Goal: Task Accomplishment & Management: Manage account settings

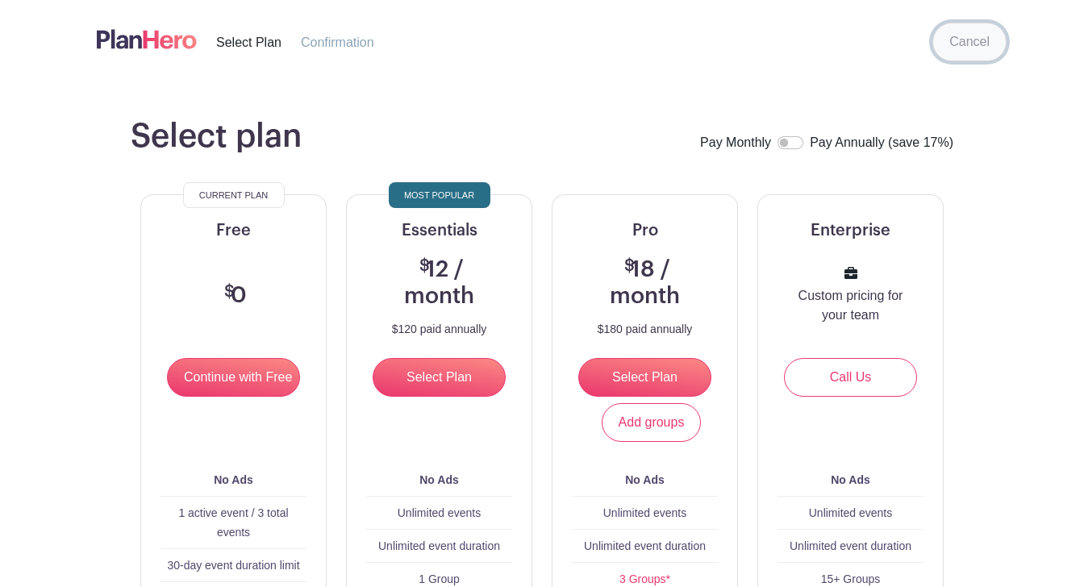
click at [984, 34] on link "Cancel" at bounding box center [970, 42] width 74 height 39
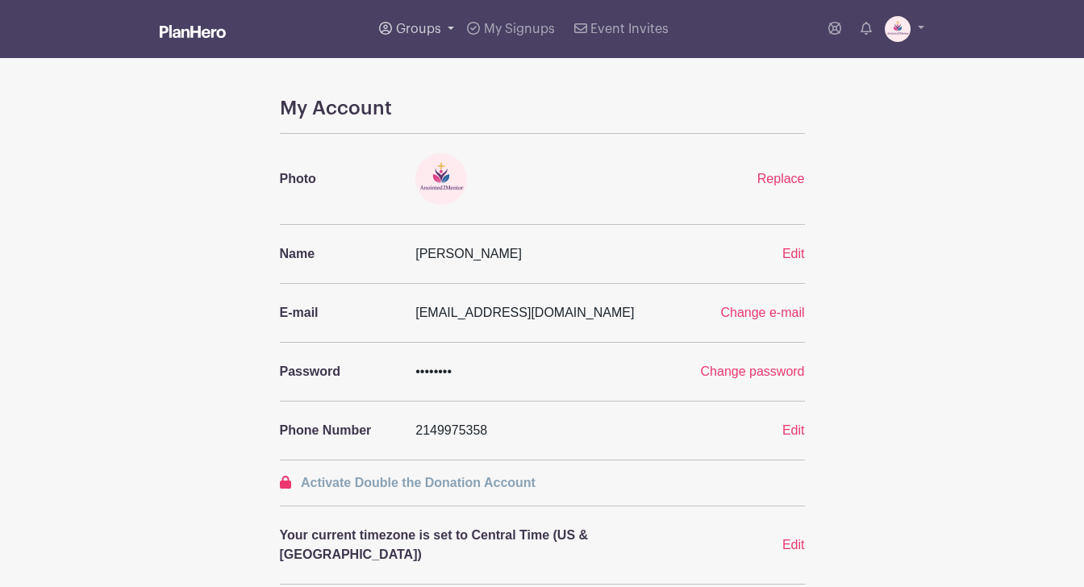
click at [424, 27] on span "Groups" at bounding box center [418, 29] width 45 height 13
click at [432, 120] on span "Anointed2Mentor" at bounding box center [461, 118] width 98 height 19
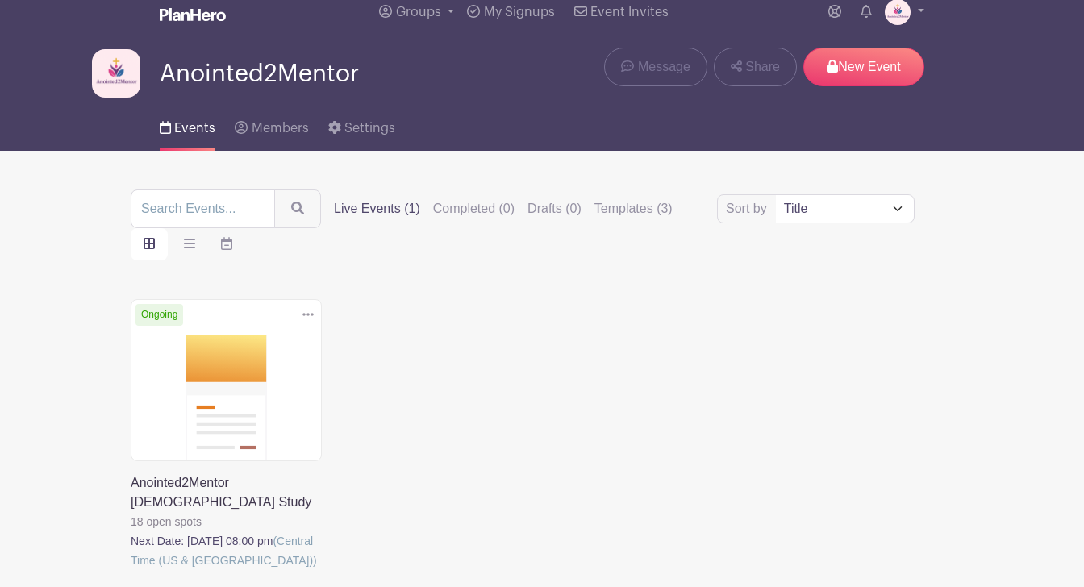
scroll to position [15, 0]
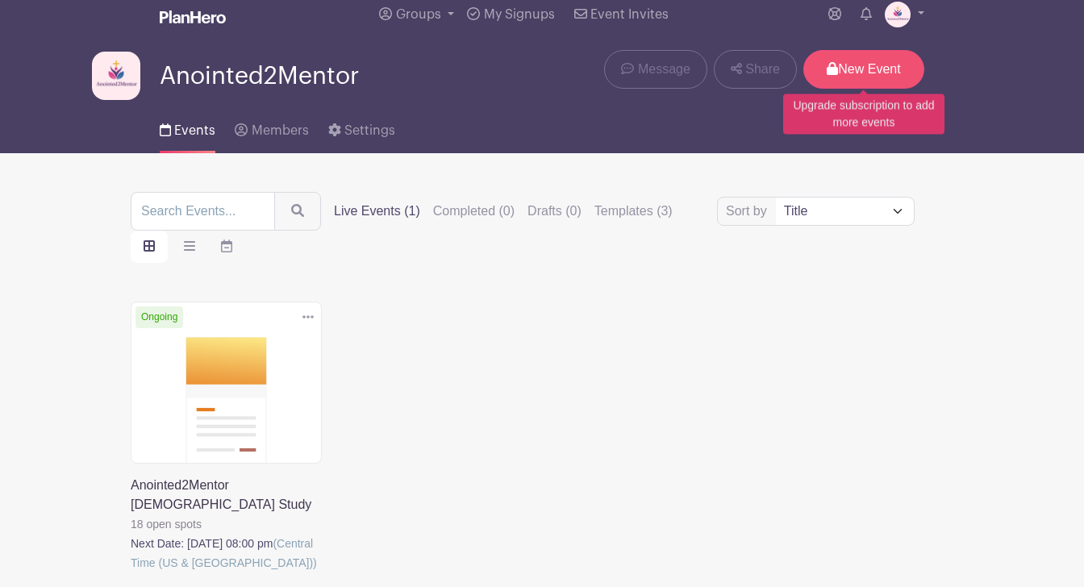
click at [846, 77] on p "New Event" at bounding box center [864, 69] width 121 height 39
click at [847, 67] on p "New Event" at bounding box center [864, 69] width 121 height 39
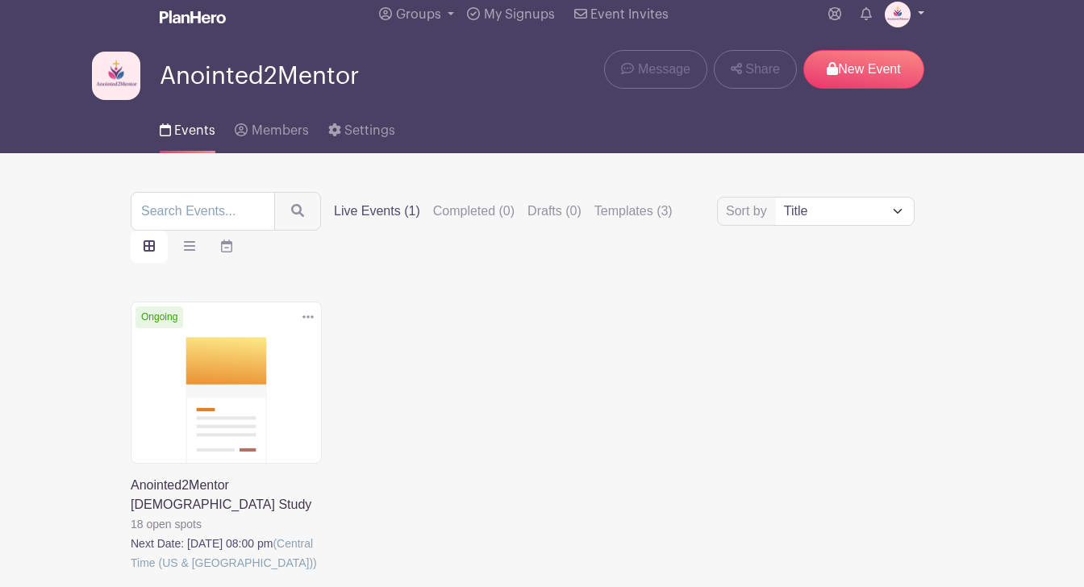
click at [921, 10] on link at bounding box center [905, 15] width 40 height 26
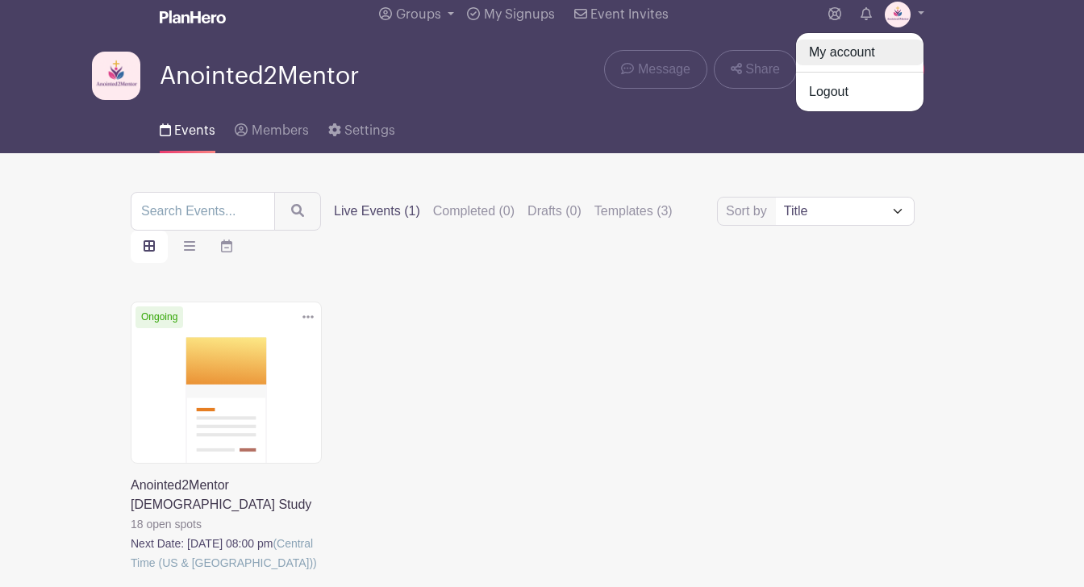
click at [880, 55] on link "My account" at bounding box center [859, 53] width 127 height 26
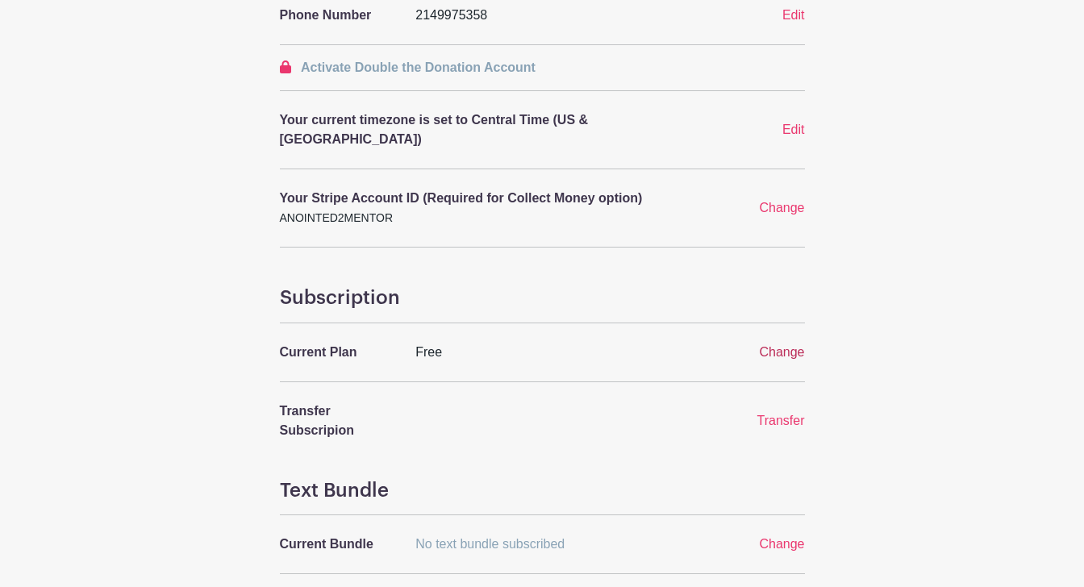
click at [787, 345] on span "Change" at bounding box center [781, 352] width 45 height 14
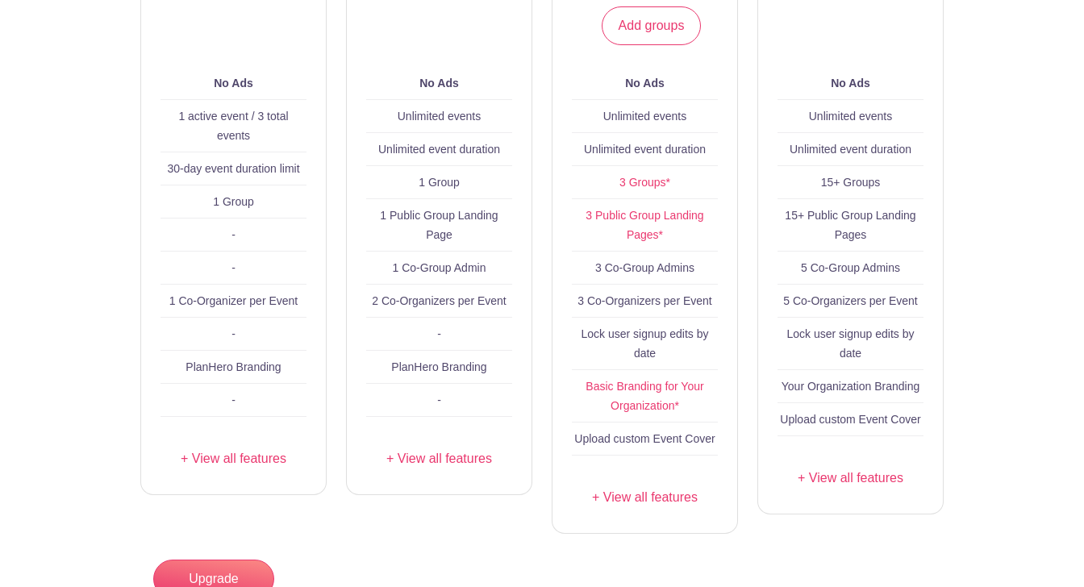
scroll to position [373, 0]
